Goal: Task Accomplishment & Management: Use online tool/utility

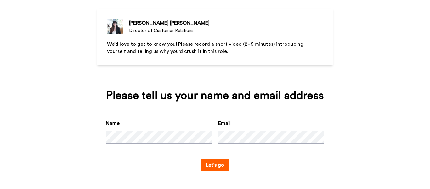
drag, startPoint x: 210, startPoint y: 167, endPoint x: 210, endPoint y: 163, distance: 3.5
click at [210, 164] on button "Let's go" at bounding box center [215, 164] width 28 height 13
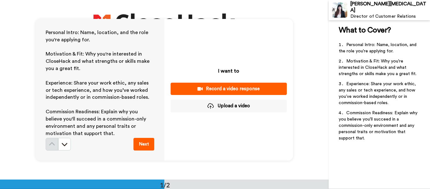
click at [234, 89] on div "Record a video response" at bounding box center [229, 88] width 106 height 7
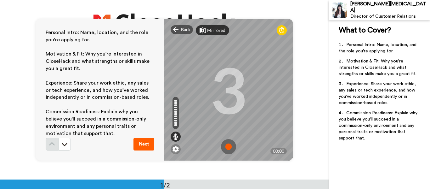
click at [204, 28] on icon at bounding box center [203, 30] width 6 height 6
click at [205, 28] on div "Mirror" at bounding box center [210, 30] width 29 height 10
click at [174, 151] on img at bounding box center [176, 149] width 6 height 6
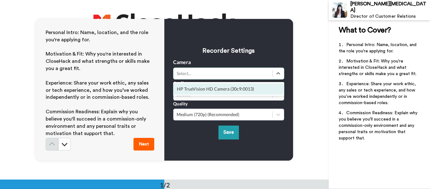
click at [202, 73] on div "Select..." at bounding box center [223, 73] width 93 height 6
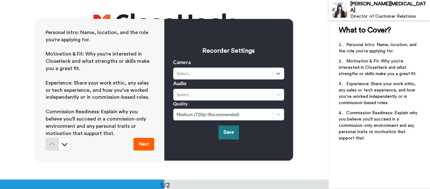
click at [223, 134] on button "Save" at bounding box center [229, 132] width 20 height 14
